Goal: Task Accomplishment & Management: Use online tool/utility

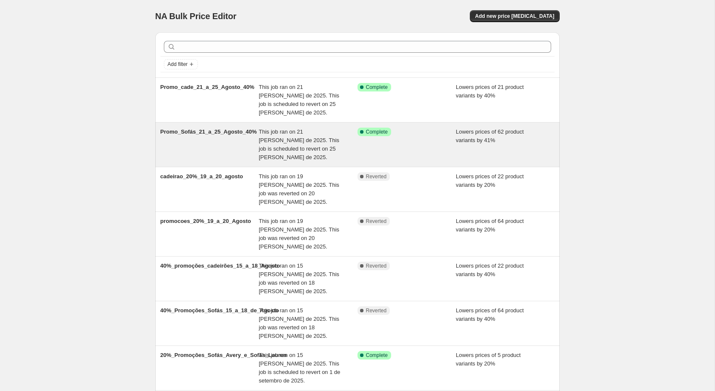
click at [413, 128] on div "Success Complete Complete" at bounding box center [400, 132] width 86 height 9
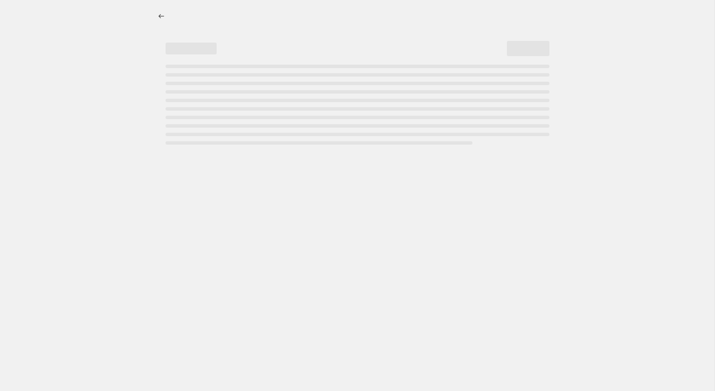
select select "percentage"
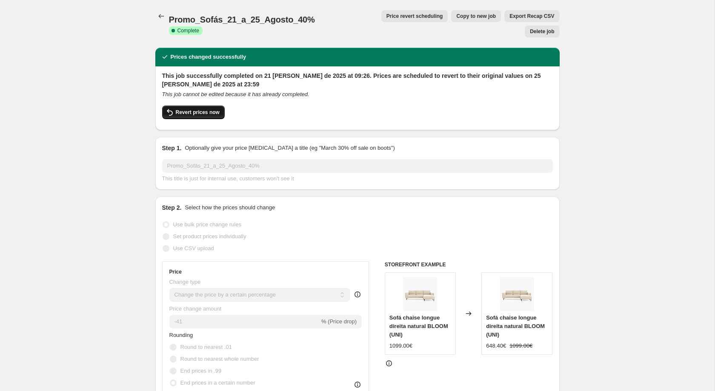
click at [195, 109] on span "Revert prices now" at bounding box center [198, 112] width 44 height 7
checkbox input "false"
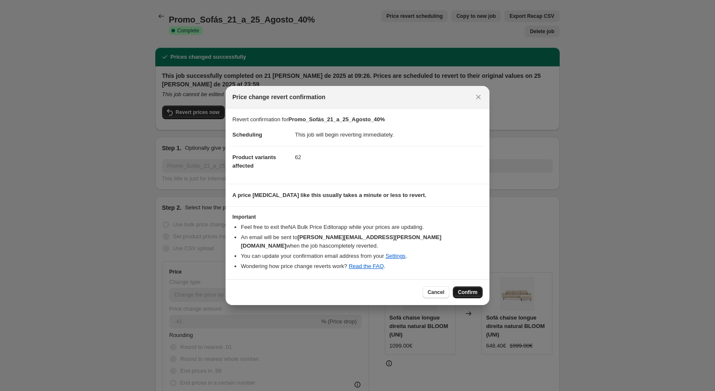
click at [465, 291] on span "Confirm" at bounding box center [468, 292] width 20 height 7
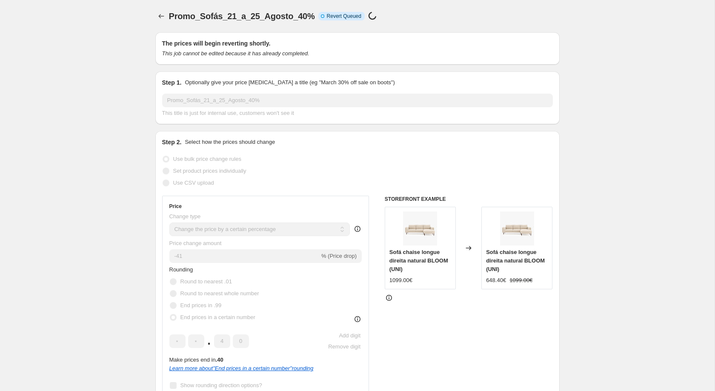
click at [174, 17] on span "Promo_Sofás_21_a_25_Agosto_40%" at bounding box center [242, 15] width 146 height 9
drag, startPoint x: 187, startPoint y: 17, endPoint x: 302, endPoint y: 16, distance: 115.7
click at [302, 16] on span "Promo_Sofás_21_a_25_Agosto_40%" at bounding box center [242, 15] width 146 height 9
copy span "Promo_Sofás_21_a_25_Agosto_40%"
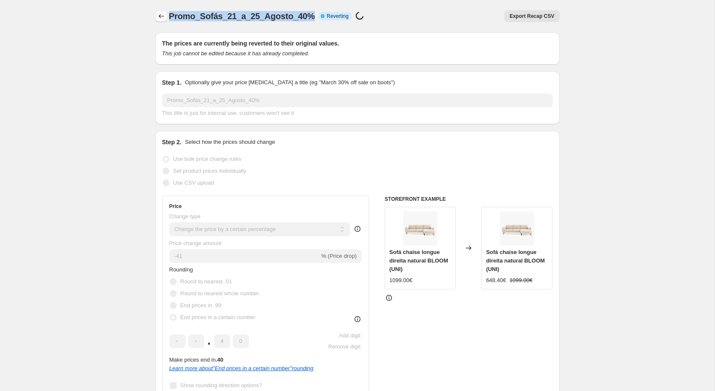
click at [165, 19] on button "Price change jobs" at bounding box center [161, 16] width 12 height 12
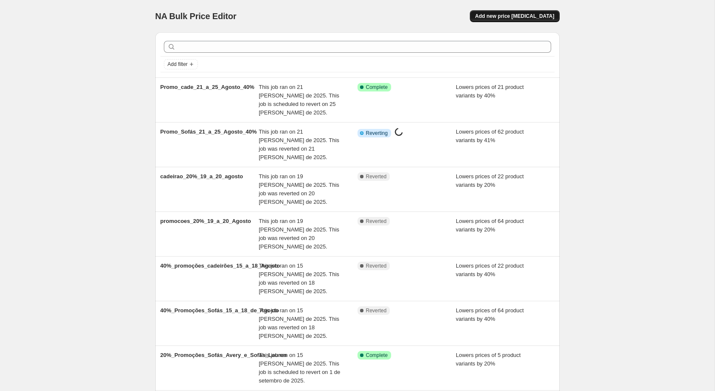
click at [513, 18] on span "Add new price [MEDICAL_DATA]" at bounding box center [514, 16] width 79 height 7
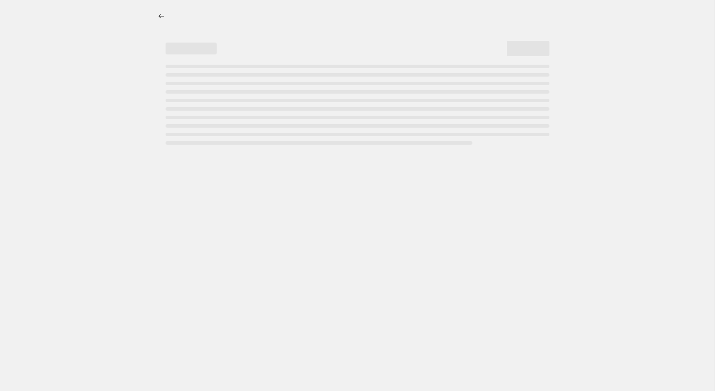
select select "percentage"
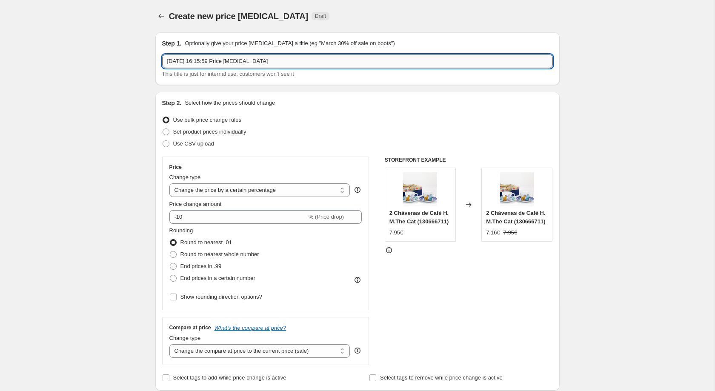
click at [302, 59] on input "[DATE] 16:15:59 Price [MEDICAL_DATA]" at bounding box center [357, 61] width 391 height 14
click at [166, 14] on button "Price change jobs" at bounding box center [161, 16] width 12 height 12
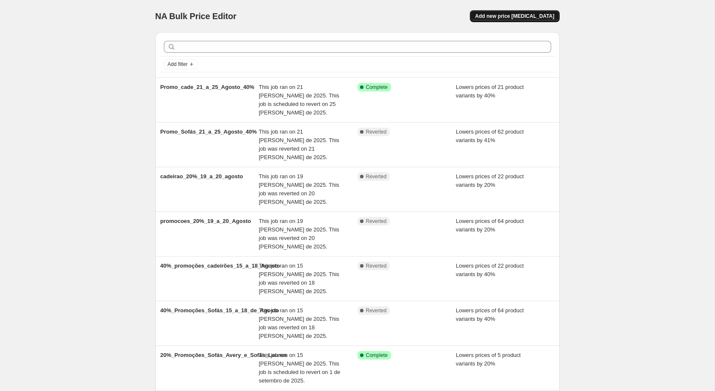
click at [525, 11] on button "Add new price [MEDICAL_DATA]" at bounding box center [514, 16] width 89 height 12
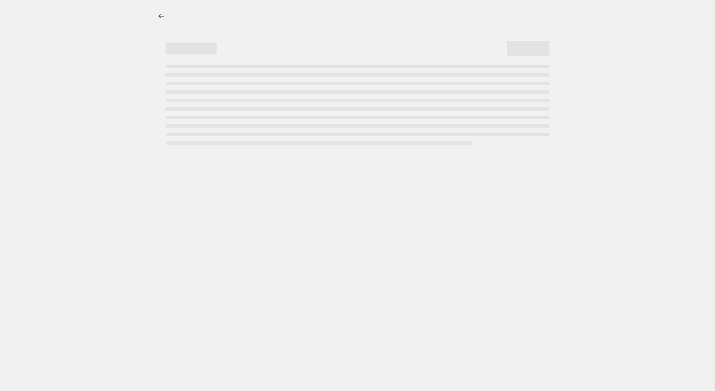
select select "percentage"
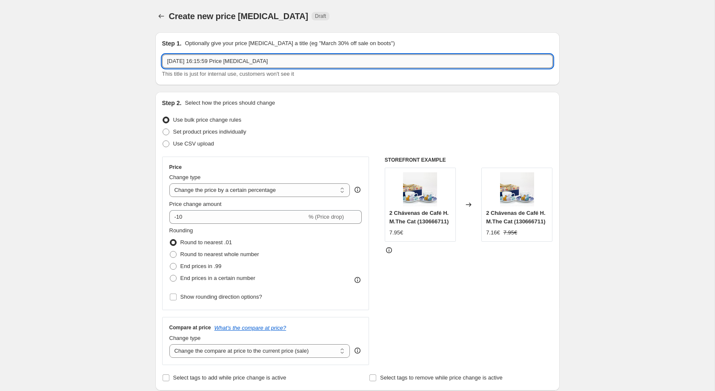
click at [284, 62] on input "[DATE] 16:15:59 Price [MEDICAL_DATA]" at bounding box center [357, 61] width 391 height 14
paste input "Promo_Sofás_21_a_25_Agosto_40%"
type input "Promo_Sofás_21_a_25_Agosto_40%-2"
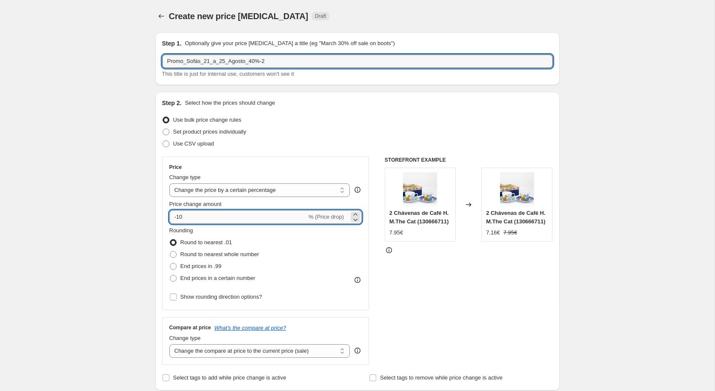
click at [210, 213] on input "-10" at bounding box center [237, 217] width 137 height 14
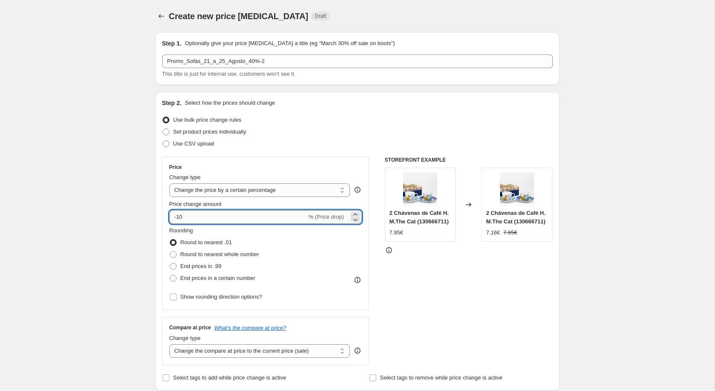
type input "-1"
type input "-40"
click at [203, 281] on span "End prices in a certain number" at bounding box center [217, 278] width 75 height 6
click at [170, 275] on input "End prices in a certain number" at bounding box center [170, 275] width 0 height 0
radio input "true"
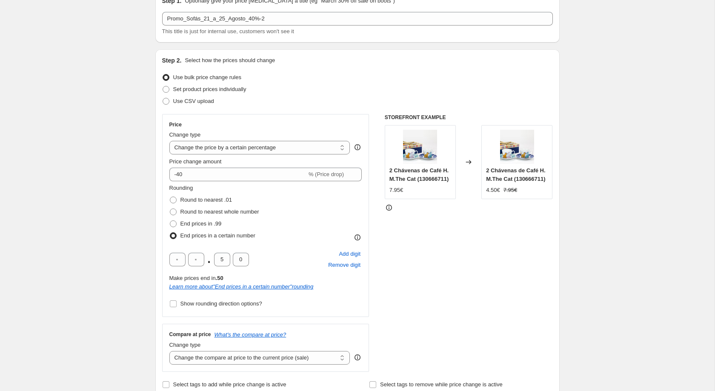
scroll to position [47, 0]
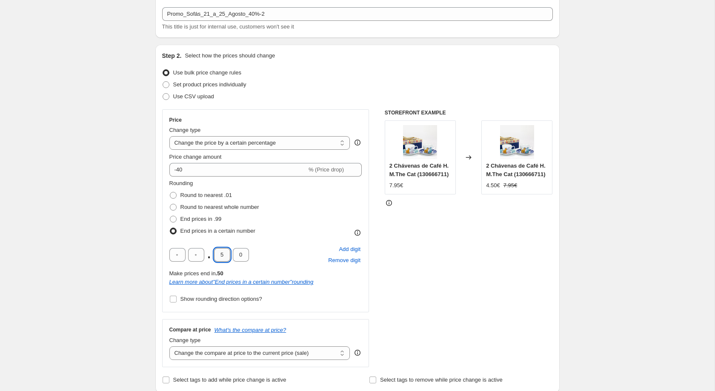
drag, startPoint x: 225, startPoint y: 259, endPoint x: 218, endPoint y: 257, distance: 7.9
click at [218, 257] on input "5" at bounding box center [222, 255] width 16 height 14
type input "4"
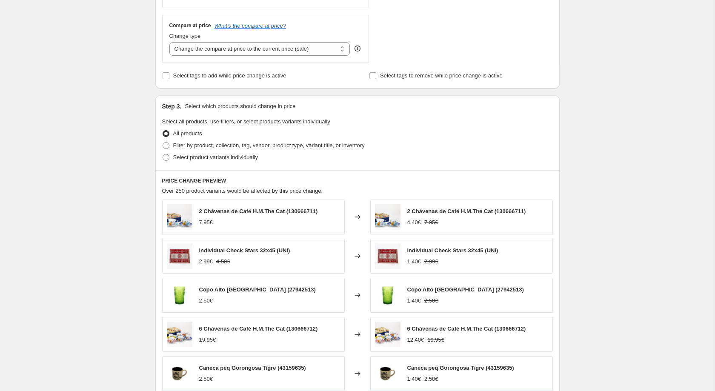
scroll to position [364, 0]
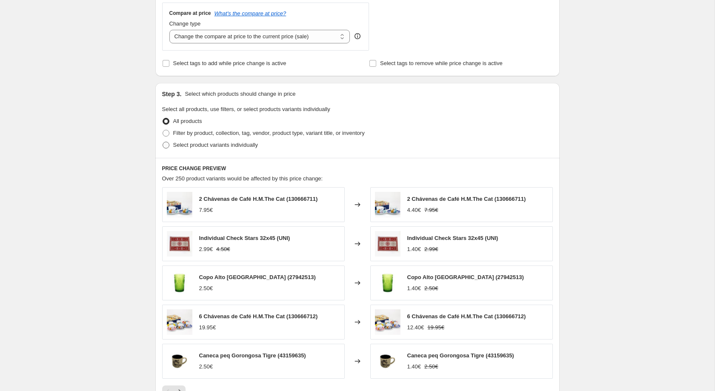
click at [227, 148] on span "Select product variants individually" at bounding box center [215, 145] width 85 height 6
click at [163, 142] on input "Select product variants individually" at bounding box center [163, 142] width 0 height 0
radio input "true"
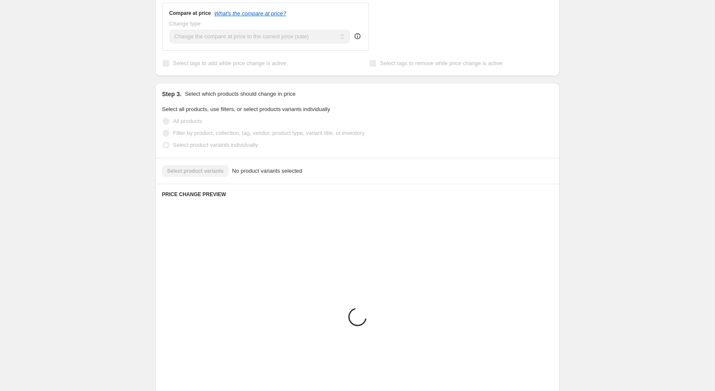
scroll to position [325, 0]
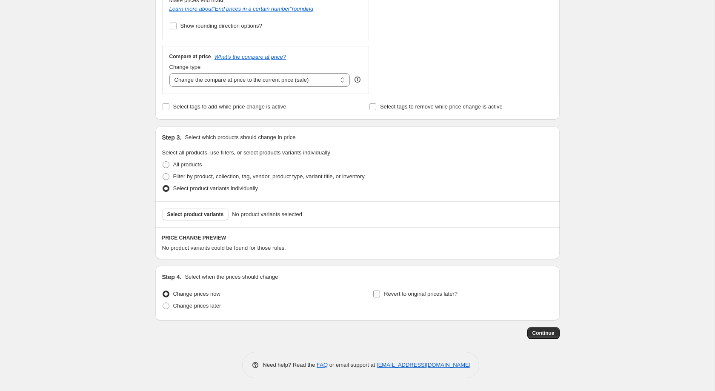
click at [409, 296] on span "Revert to original prices later?" at bounding box center [421, 294] width 74 height 6
click at [380, 296] on input "Revert to original prices later?" at bounding box center [376, 294] width 7 height 7
checkbox input "true"
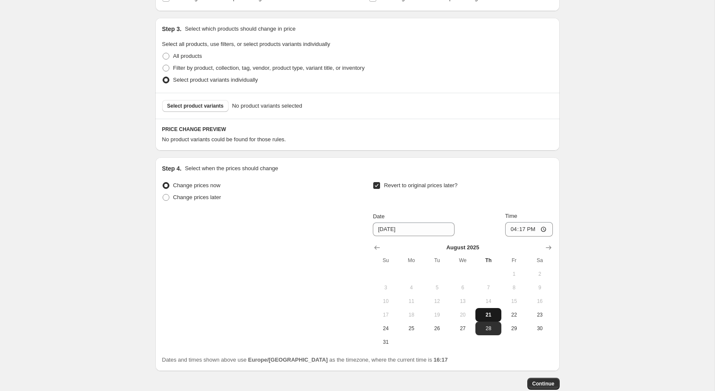
scroll to position [429, 0]
click at [418, 331] on span "25" at bounding box center [411, 328] width 19 height 7
type input "[DATE]"
click at [524, 234] on input "16:17" at bounding box center [529, 229] width 48 height 14
type input "03:17"
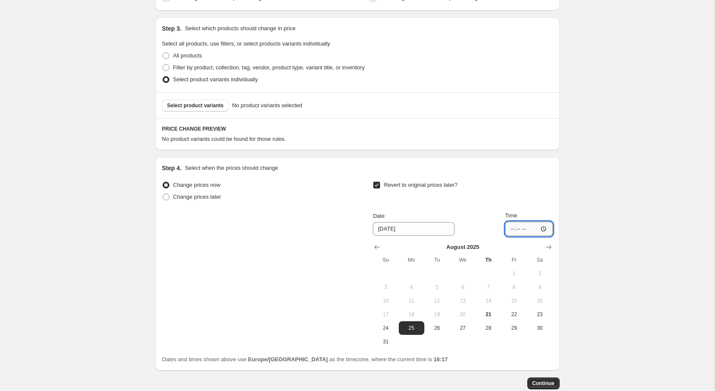
click at [520, 233] on input "Time" at bounding box center [529, 229] width 48 height 14
type input "23:59"
click at [215, 109] on span "Select product variants" at bounding box center [195, 105] width 57 height 7
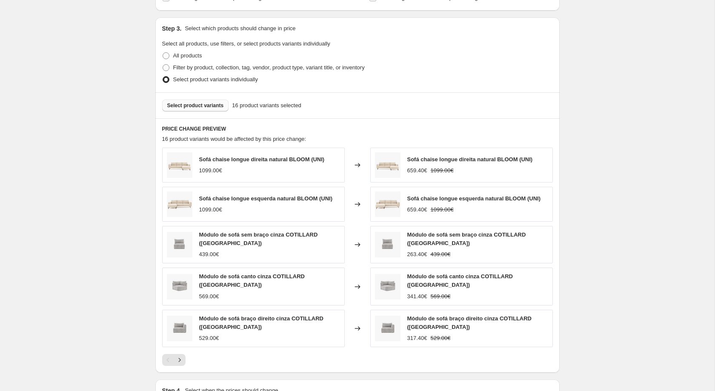
click at [205, 111] on button "Select product variants" at bounding box center [195, 106] width 67 height 12
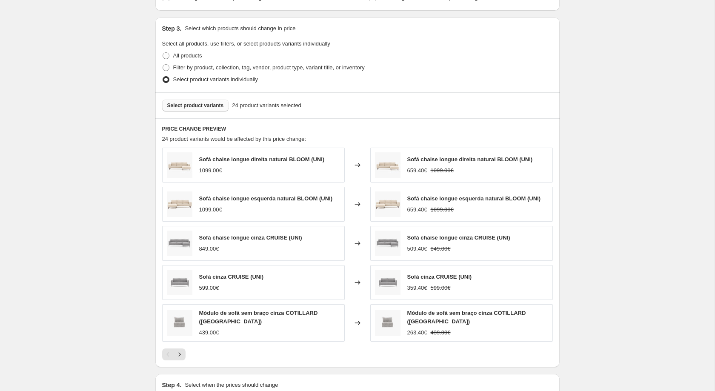
click at [216, 109] on span "Select product variants" at bounding box center [195, 105] width 57 height 7
click at [214, 109] on span "Select product variants" at bounding box center [195, 105] width 57 height 7
click at [214, 118] on div "Select product variants 42 product variants selected" at bounding box center [357, 105] width 404 height 26
click at [214, 109] on span "Select product variants" at bounding box center [195, 105] width 57 height 7
click at [208, 109] on span "Select product variants" at bounding box center [195, 105] width 57 height 7
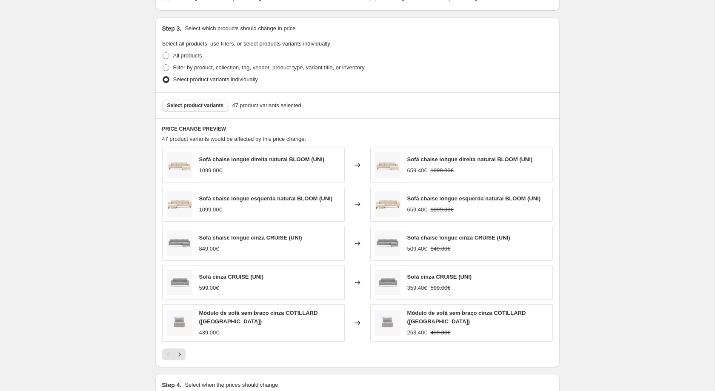
click at [224, 117] on div "Select product variants 47 product variants selected" at bounding box center [357, 105] width 404 height 26
click at [220, 111] on button "Select product variants" at bounding box center [195, 106] width 67 height 12
click at [211, 102] on div "Select product variants 51 product variants selected" at bounding box center [357, 105] width 404 height 26
click at [212, 107] on button "Select product variants" at bounding box center [195, 106] width 67 height 12
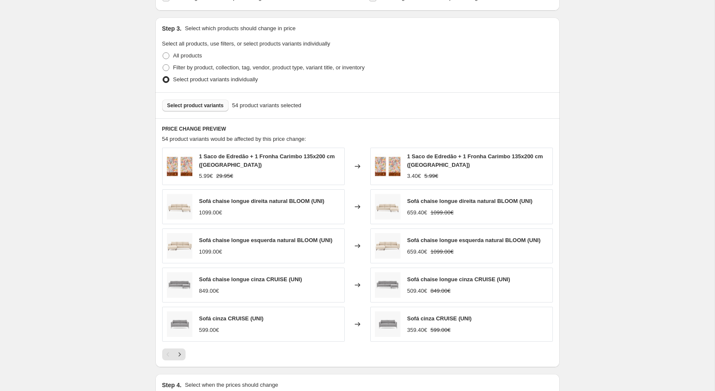
click at [203, 109] on span "Select product variants" at bounding box center [195, 105] width 57 height 7
click at [199, 109] on span "Select product variants" at bounding box center [195, 105] width 57 height 7
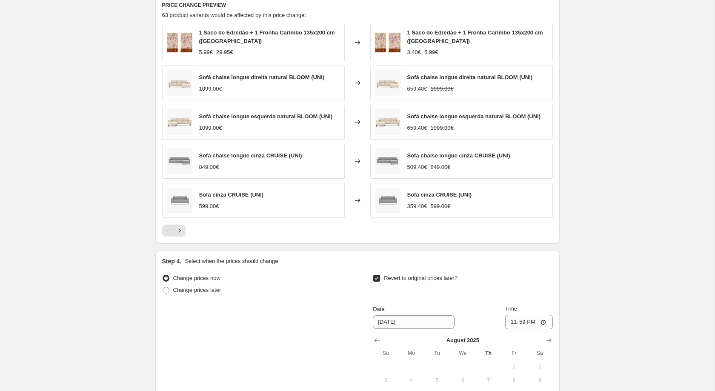
scroll to position [702, 0]
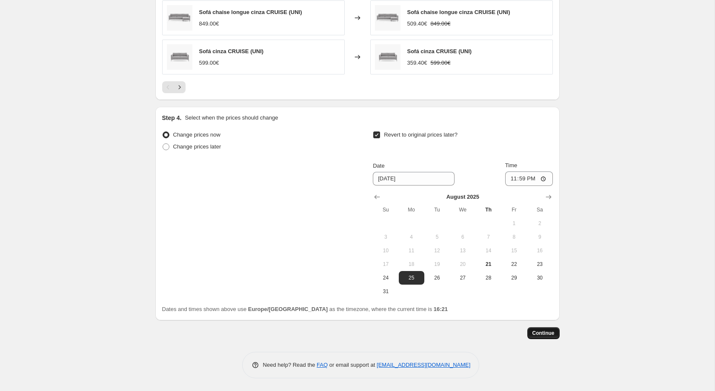
click at [549, 334] on span "Continue" at bounding box center [543, 333] width 22 height 7
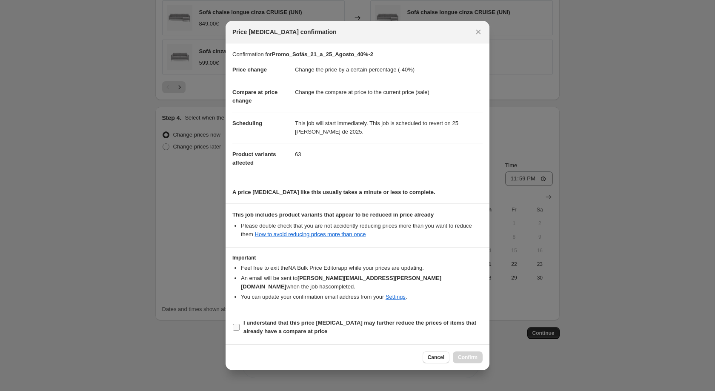
click at [351, 324] on span "I understand that this price [MEDICAL_DATA] may further reduce the prices of it…" at bounding box center [362, 327] width 239 height 17
click at [240, 324] on input "I understand that this price [MEDICAL_DATA] may further reduce the prices of it…" at bounding box center [236, 327] width 7 height 7
checkbox input "true"
click at [473, 354] on span "Confirm" at bounding box center [468, 357] width 20 height 7
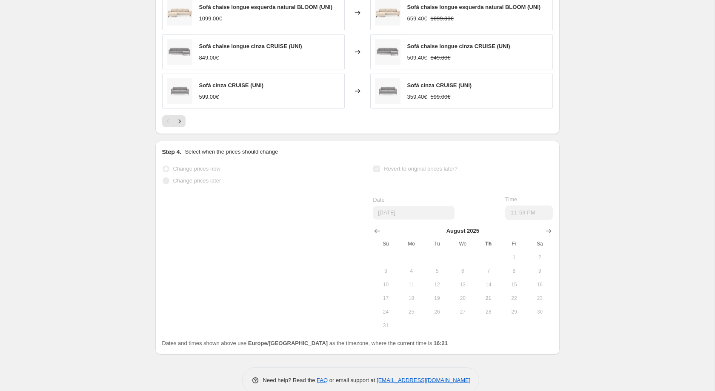
scroll to position [724, 0]
select select "percentage"
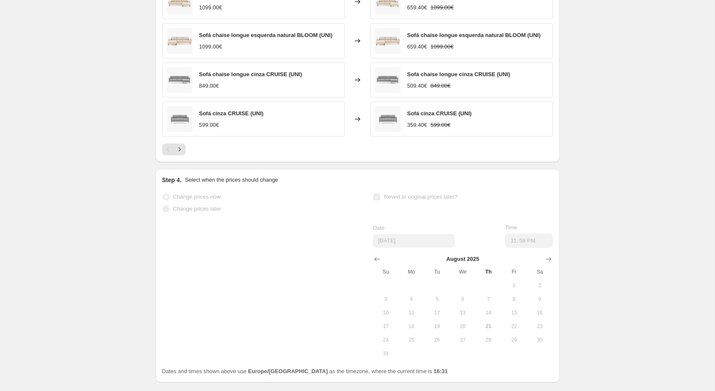
scroll to position [0, 0]
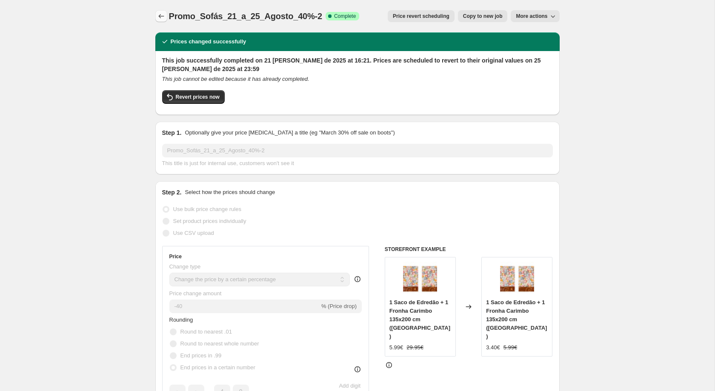
click at [163, 17] on icon "Price change jobs" at bounding box center [161, 16] width 9 height 9
